Goal: Communication & Community: Answer question/provide support

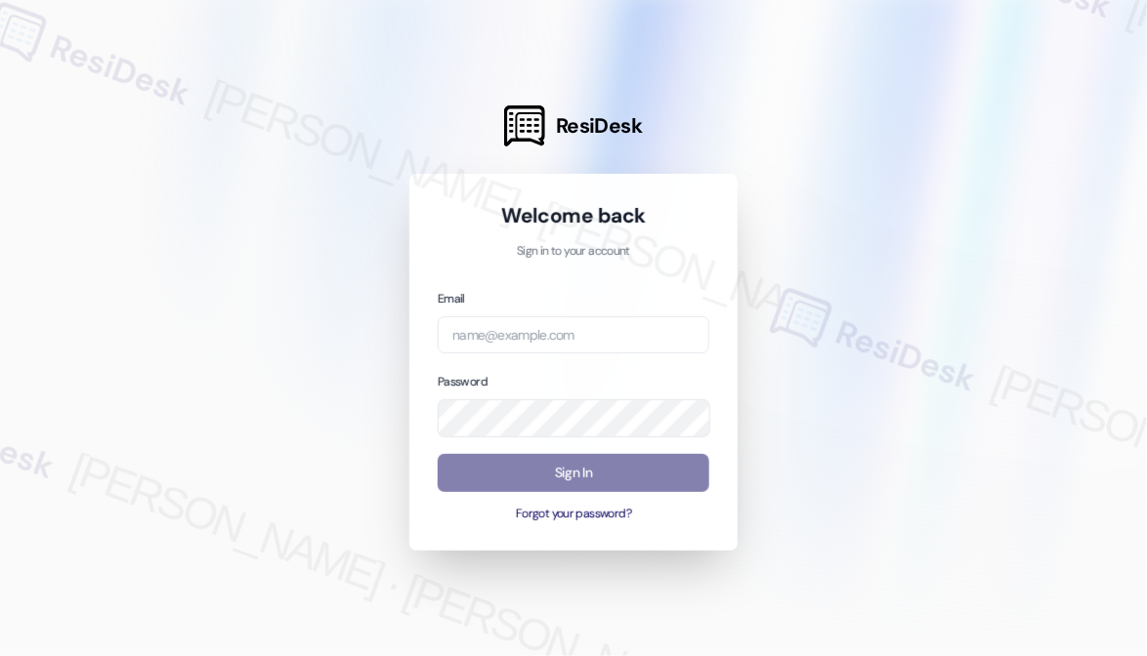
click at [528, 356] on div "Email Password Sign In Forgot your password?" at bounding box center [574, 405] width 272 height 235
click at [528, 343] on input "email" at bounding box center [574, 336] width 272 height 38
type input "l"
type input "automated-surveys-kcb_mmi-[PERSON_NAME].[PERSON_NAME]@kcb_[DOMAIN_NAME]"
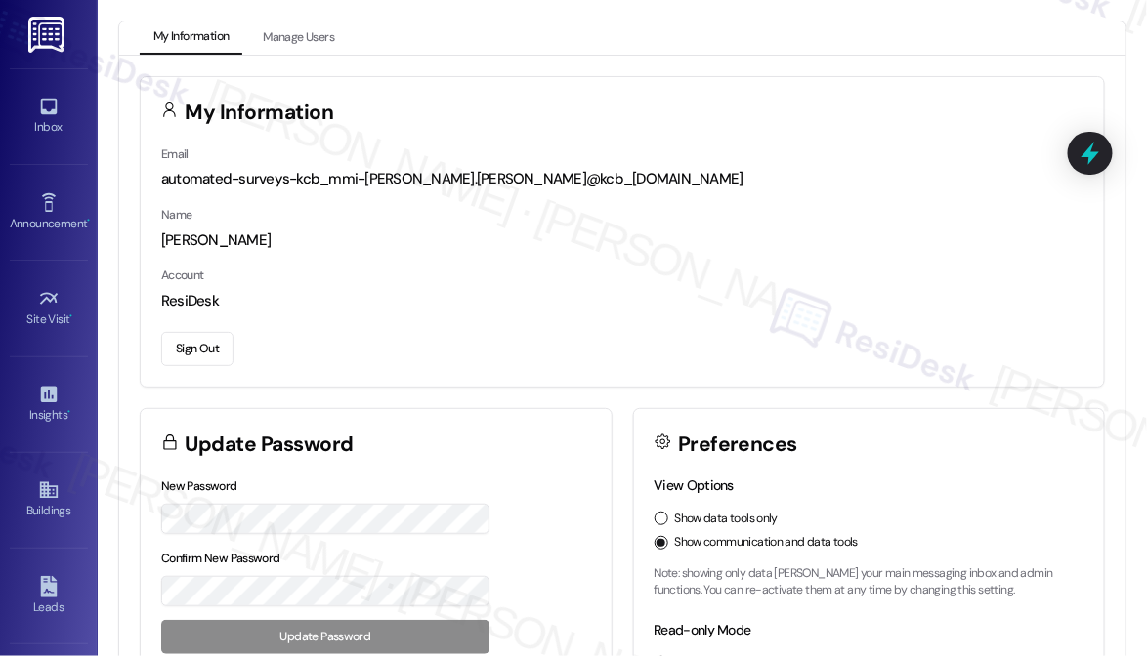
click at [116, 13] on div "My Information Manage Users My Information Email automated-surveys-kcb_mmi-[PER…" at bounding box center [622, 328] width 1049 height 656
click at [31, 105] on link "Inbox" at bounding box center [49, 116] width 78 height 53
